Goal: Use online tool/utility: Utilize a website feature to perform a specific function

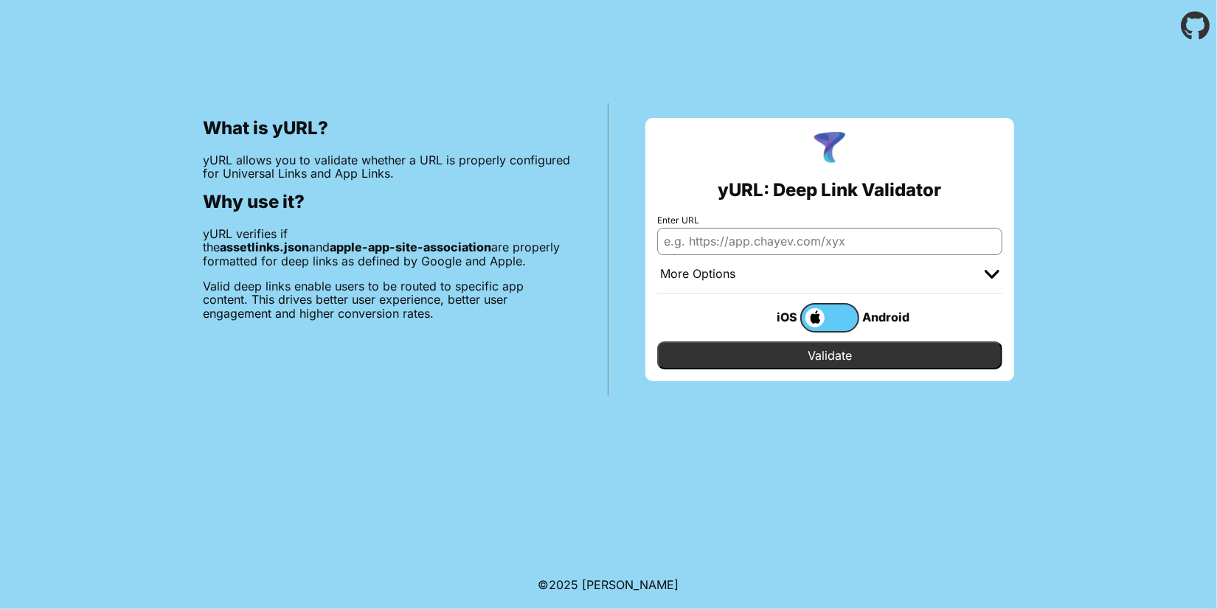
type input "apple-app-site-association"
click at [839, 239] on input "Enter URL" at bounding box center [829, 241] width 345 height 27
click at [830, 242] on input "Enter URL" at bounding box center [829, 241] width 345 height 27
paste input "[URL][DOMAIN_NAME]"
click at [837, 238] on input "[URL][DOMAIN_NAME]" at bounding box center [829, 241] width 345 height 27
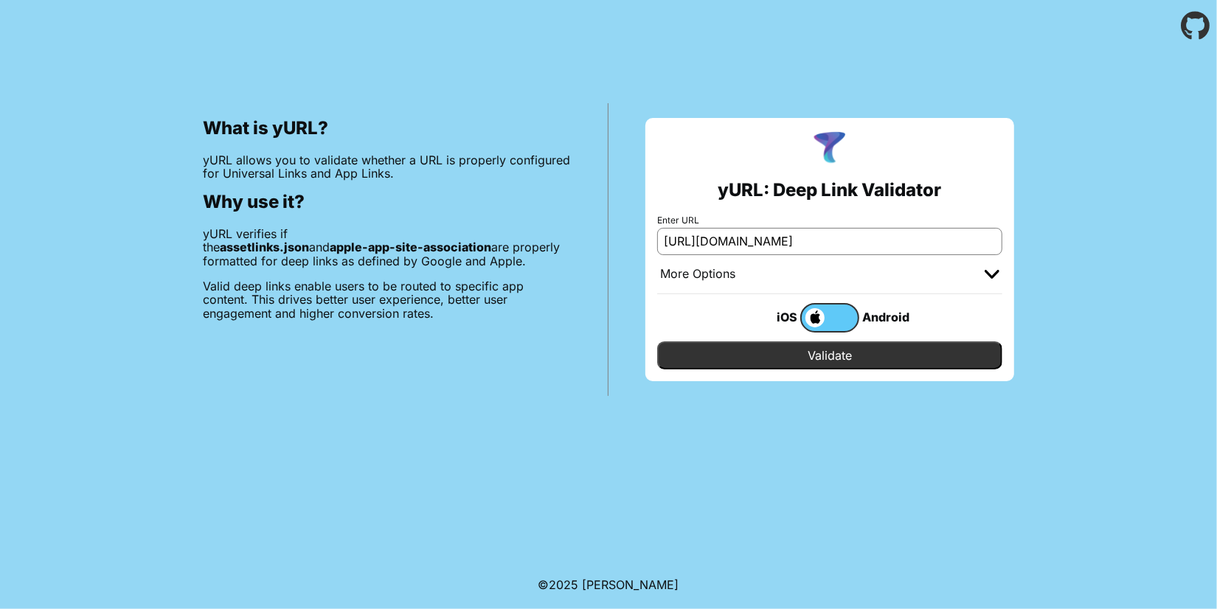
click at [836, 240] on input "[URL][DOMAIN_NAME]" at bounding box center [829, 241] width 345 height 27
drag, startPoint x: 881, startPoint y: 238, endPoint x: 1187, endPoint y: 243, distance: 306.1
click at [1184, 235] on div "What is yURL? yURL allows you to validate whether a URL is properly configured …" at bounding box center [608, 224] width 1217 height 344
type input "[URL][DOMAIN_NAME]"
click at [910, 348] on input "Validate" at bounding box center [829, 355] width 345 height 28
